Goal: Task Accomplishment & Management: Use online tool/utility

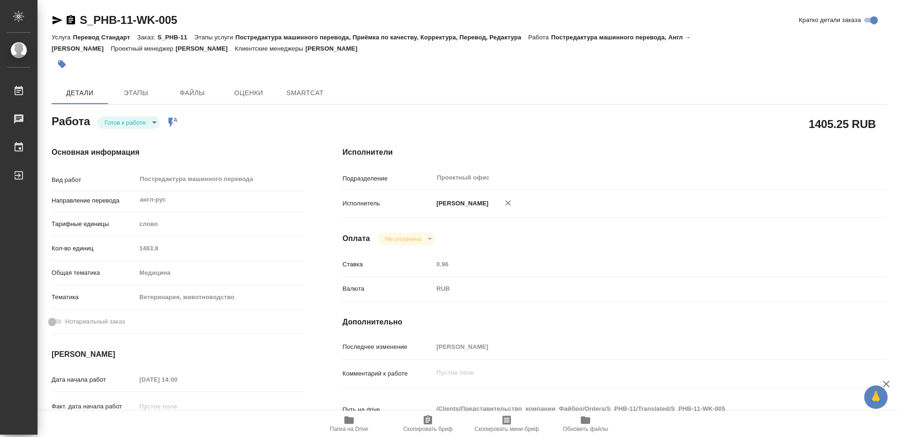
type textarea "x"
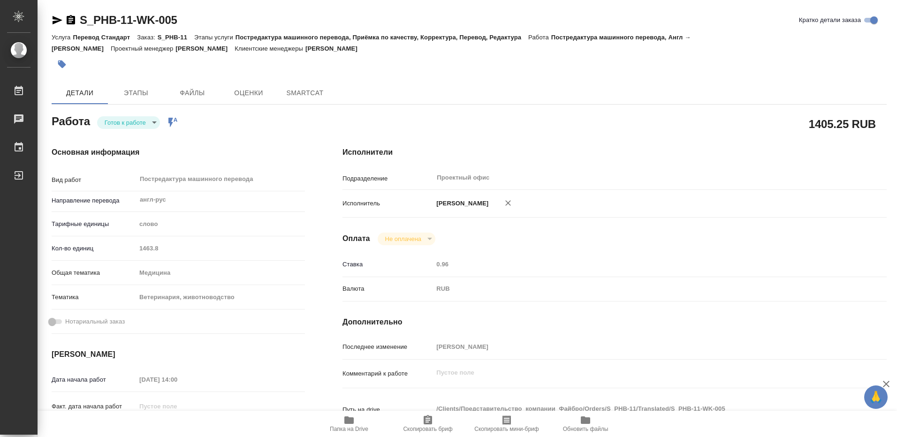
type textarea "x"
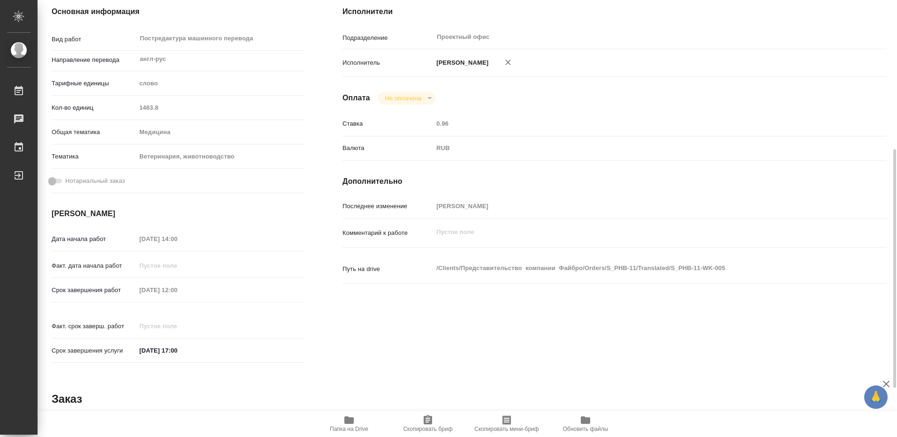
scroll to position [188, 0]
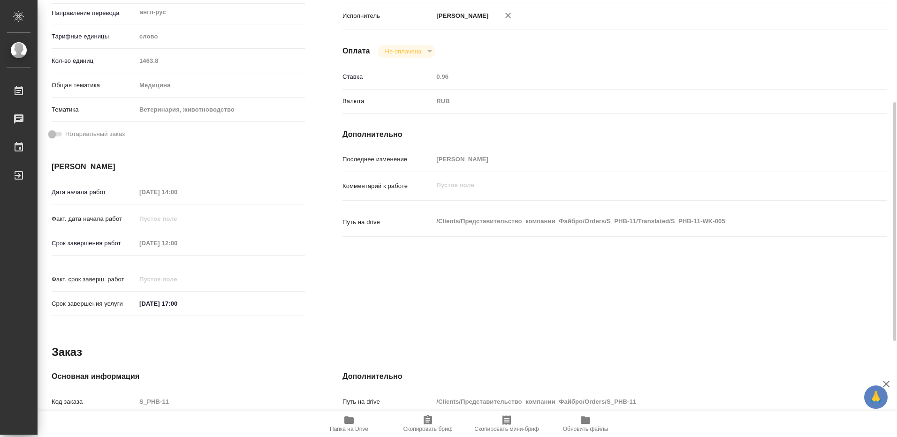
type textarea "x"
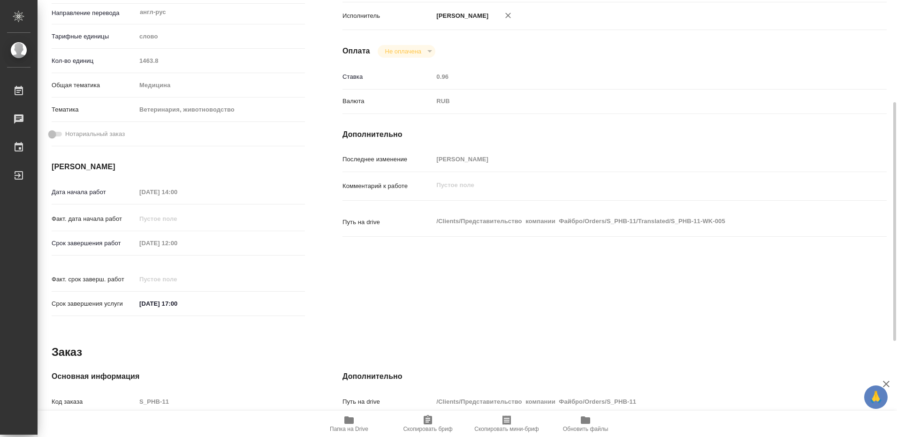
type textarea "x"
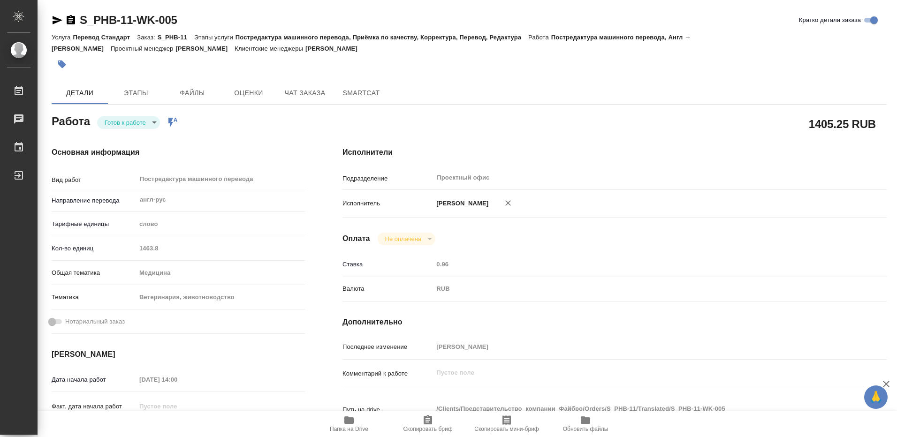
click at [349, 424] on icon "button" at bounding box center [348, 421] width 9 height 8
